Goal: Information Seeking & Learning: Compare options

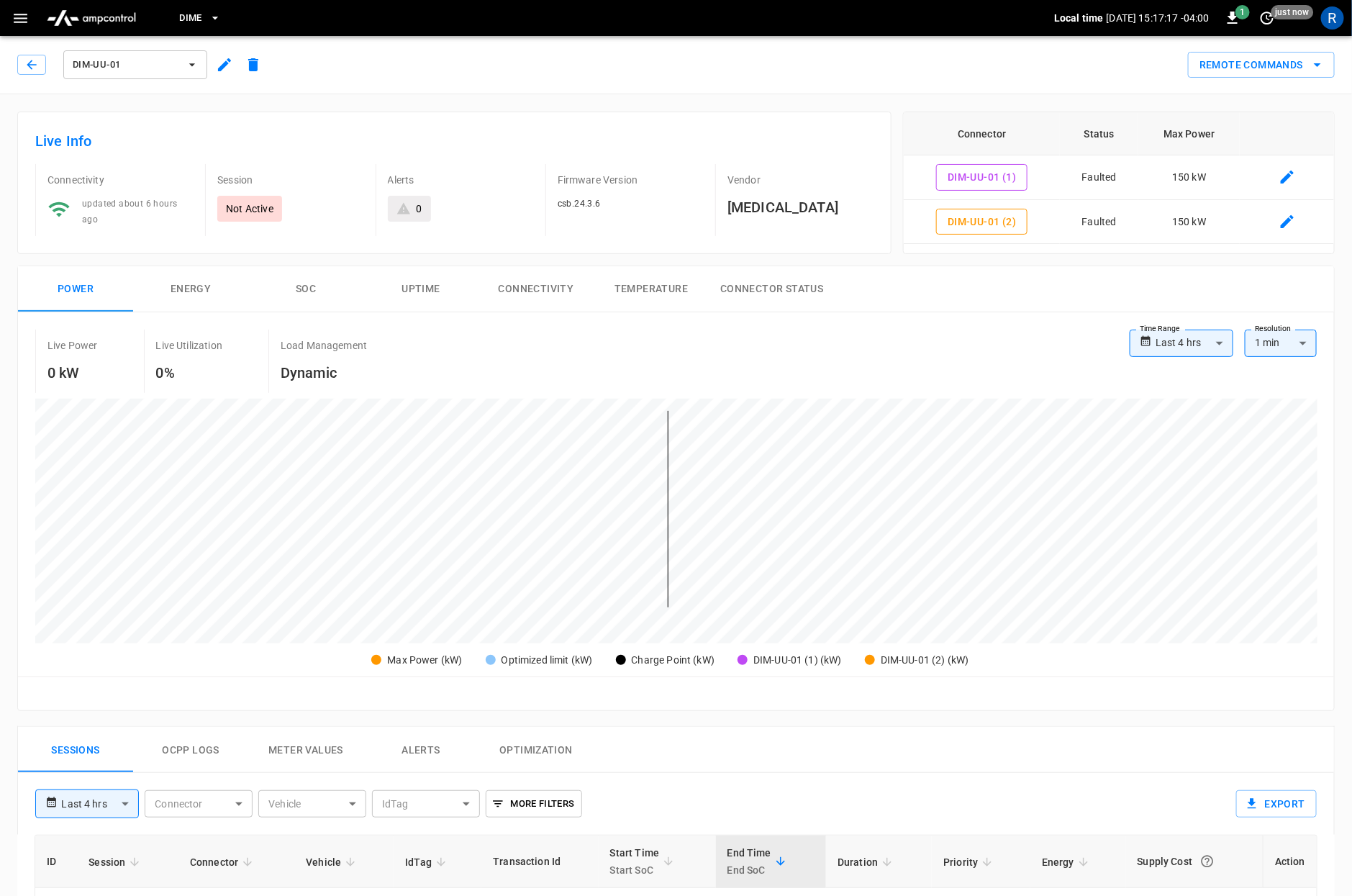
click at [167, 58] on span "DIM-UU-01" at bounding box center [126, 65] width 106 height 17
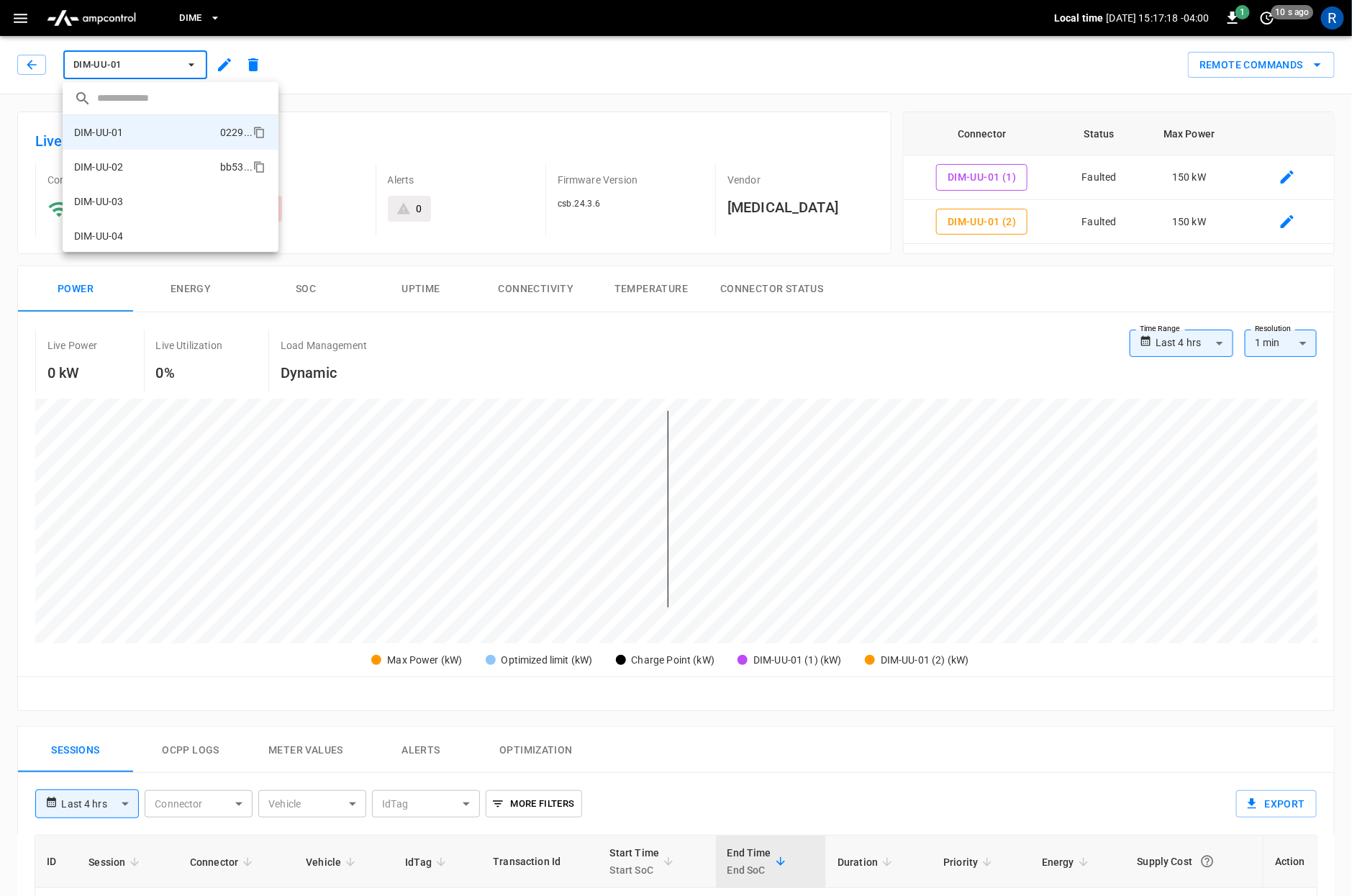
click at [157, 167] on li "DIM-UU-02 bb53 ..." at bounding box center [170, 167] width 215 height 35
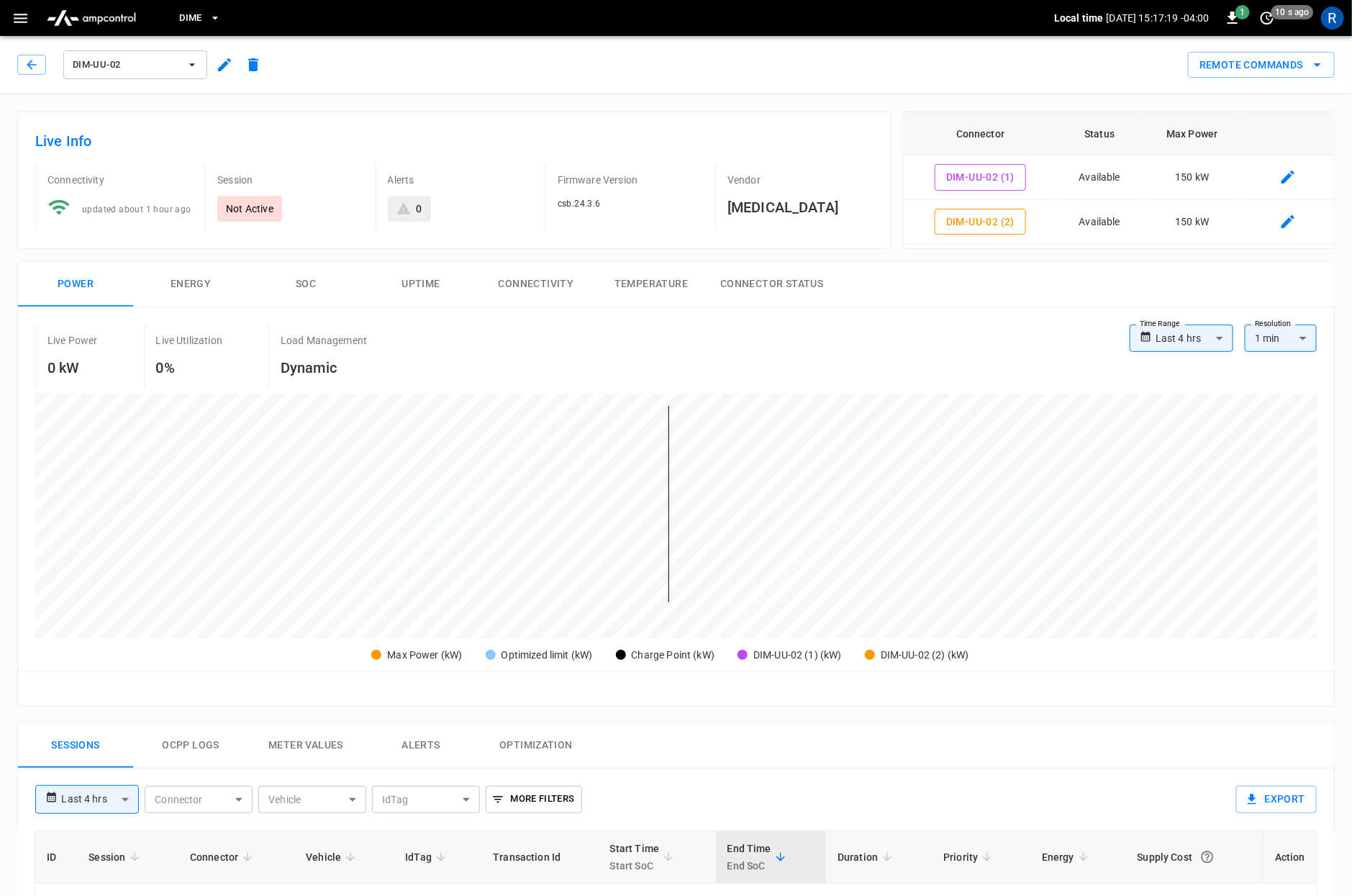
click at [146, 65] on span "DIM-UU-02" at bounding box center [126, 65] width 106 height 17
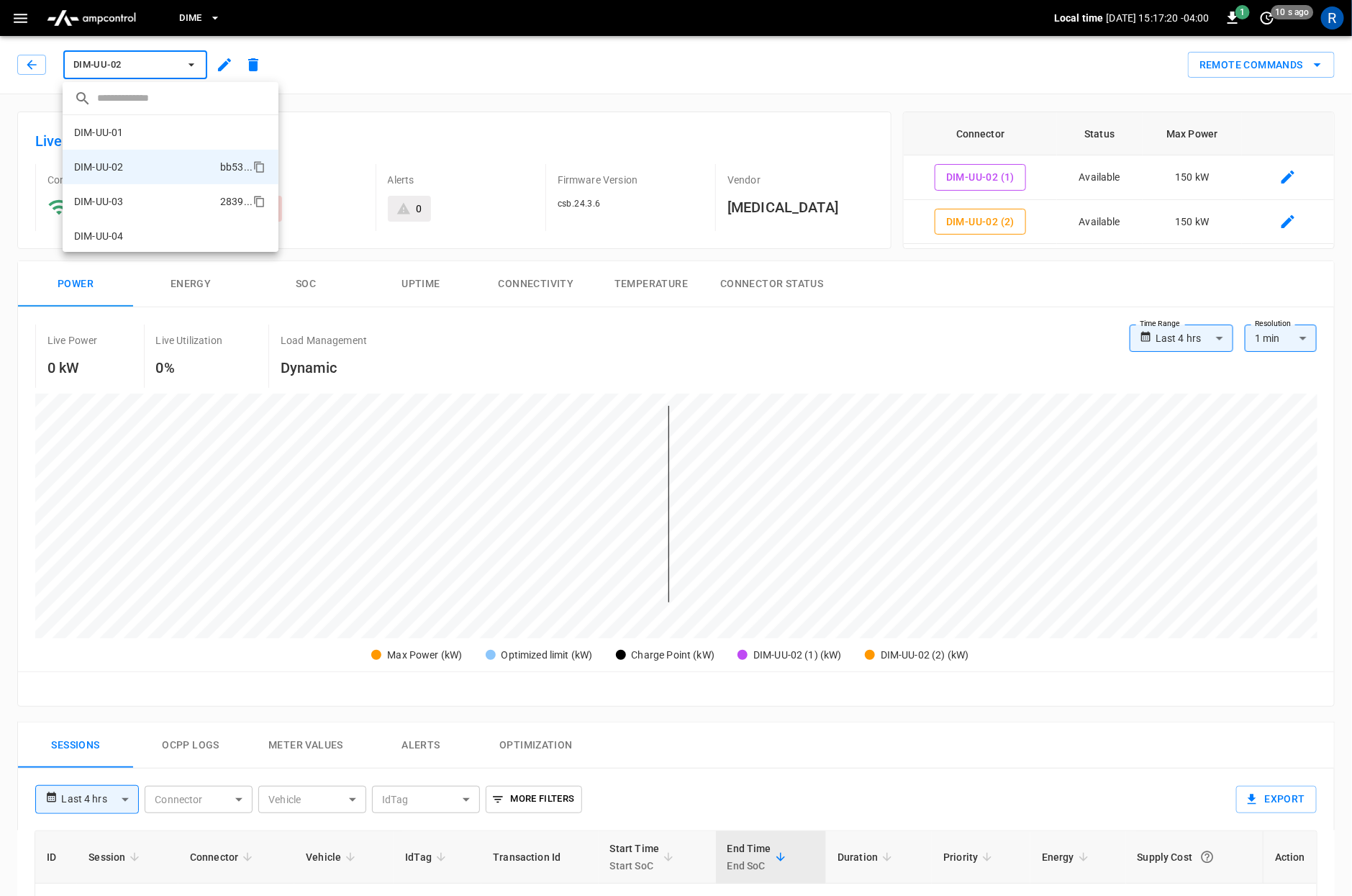
scroll to position [24, 0]
click at [150, 173] on li "DIM-UU-03 2839 ..." at bounding box center [170, 178] width 215 height 35
